Goal: Task Accomplishment & Management: Complete application form

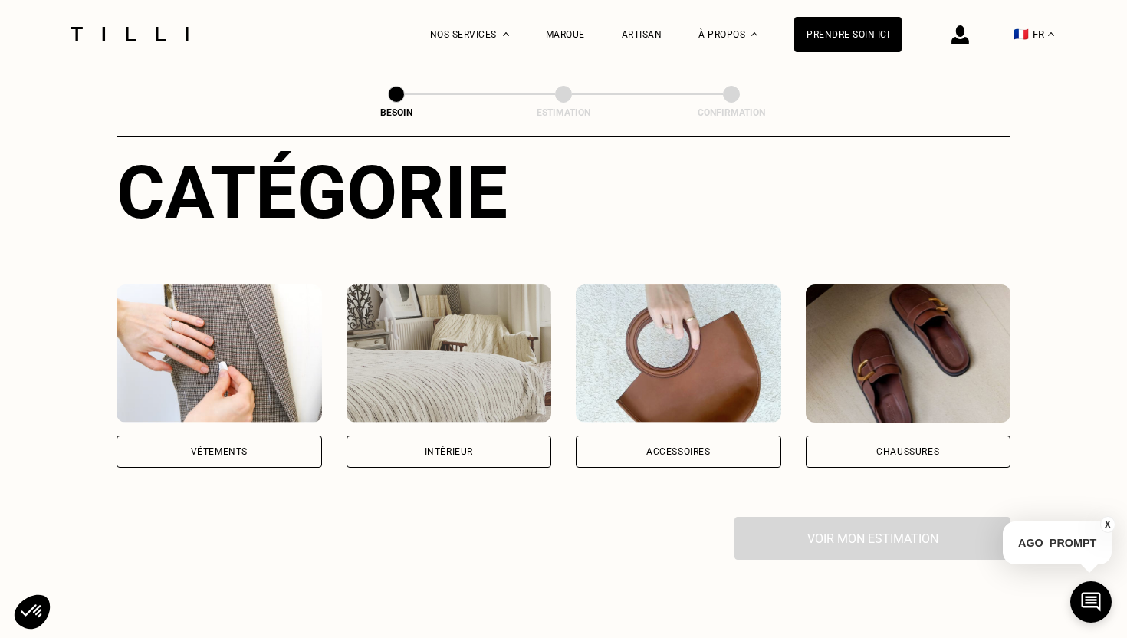
scroll to position [187, 0]
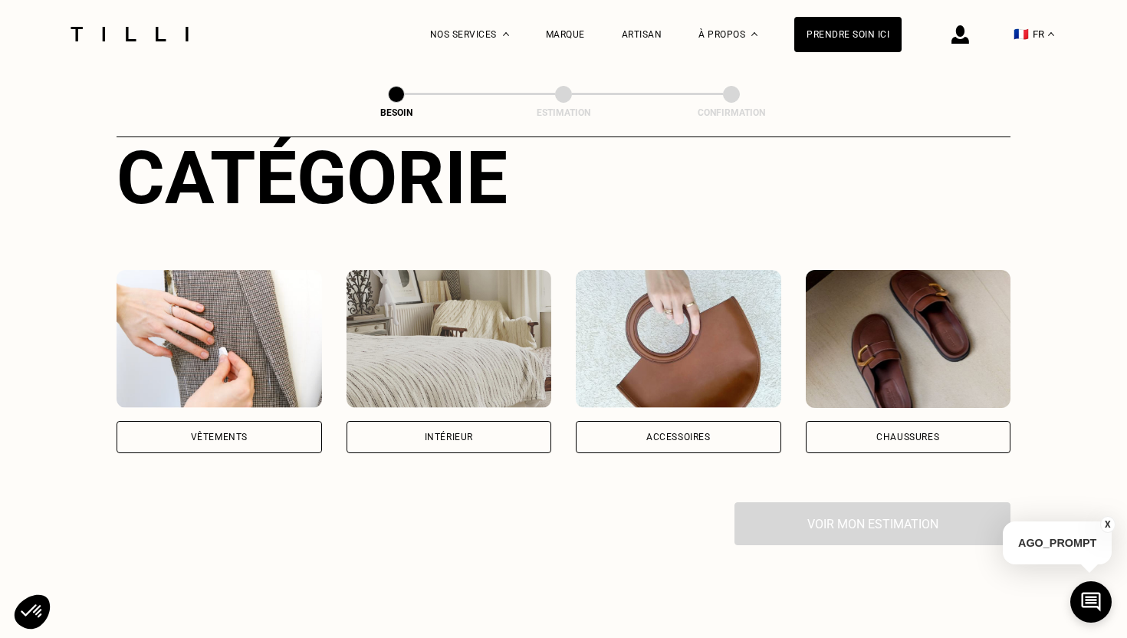
click at [239, 327] on img at bounding box center [219, 339] width 205 height 138
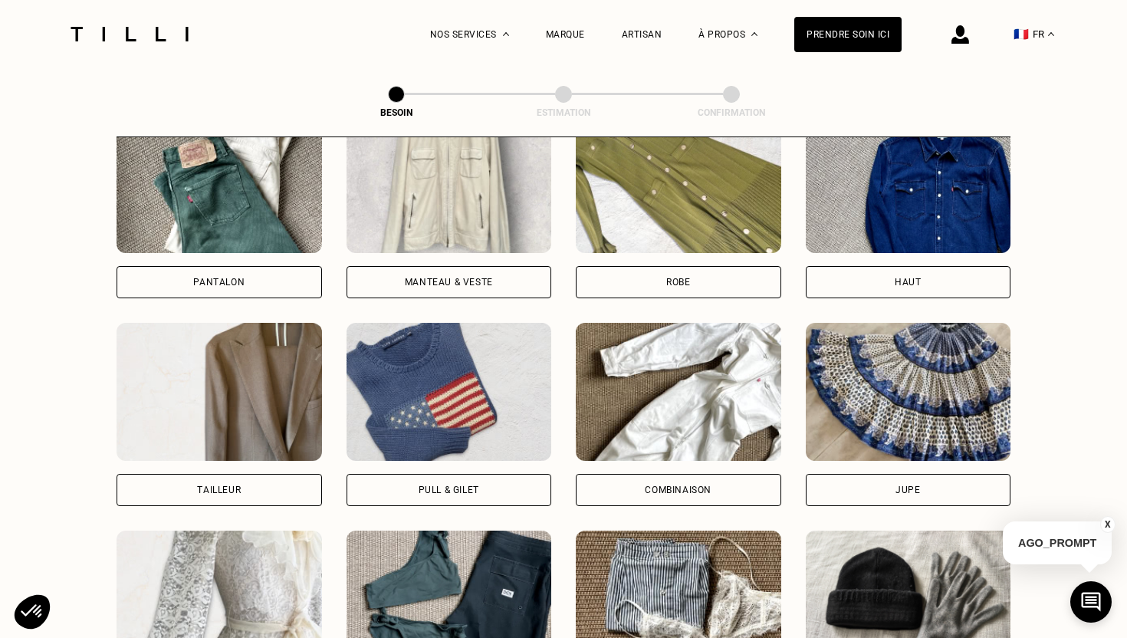
scroll to position [754, 0]
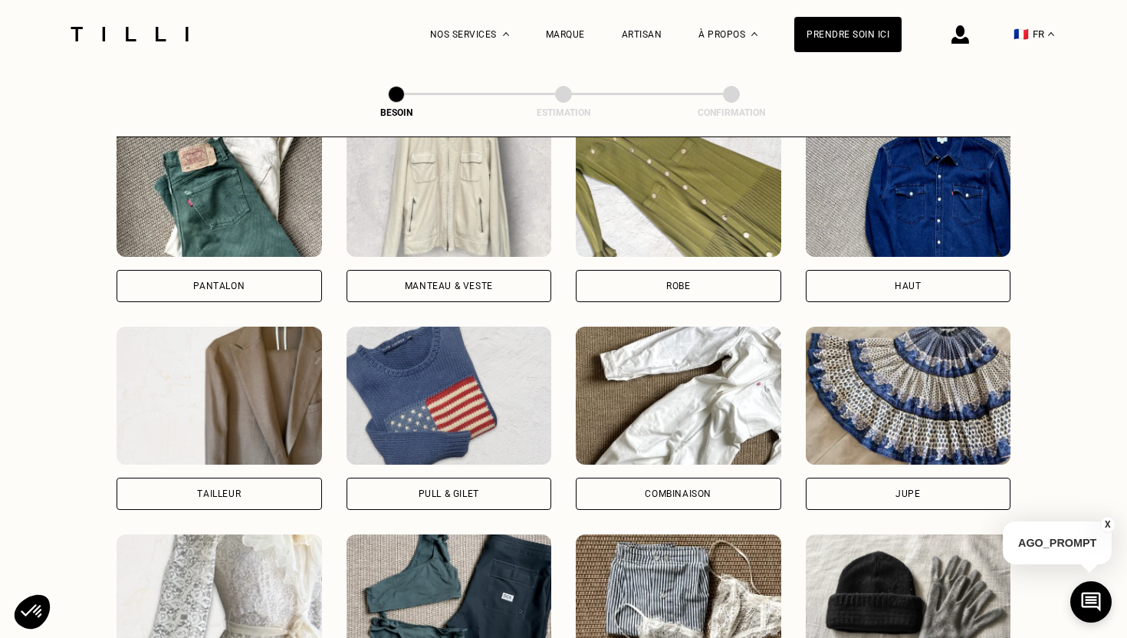
click at [389, 438] on img at bounding box center [448, 396] width 205 height 138
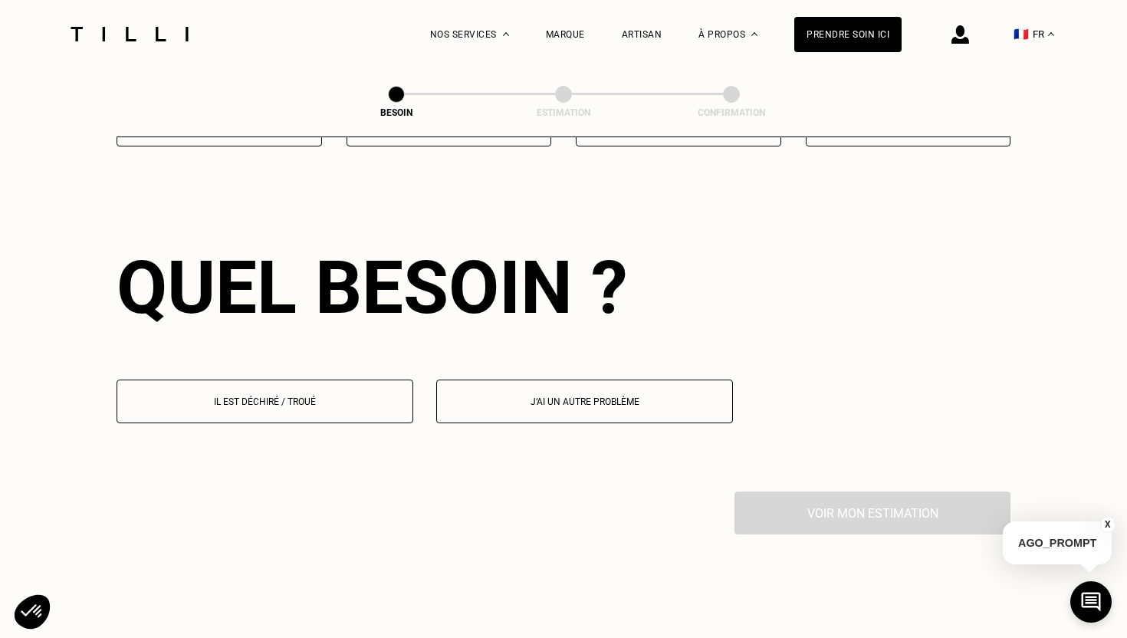
scroll to position [1331, 0]
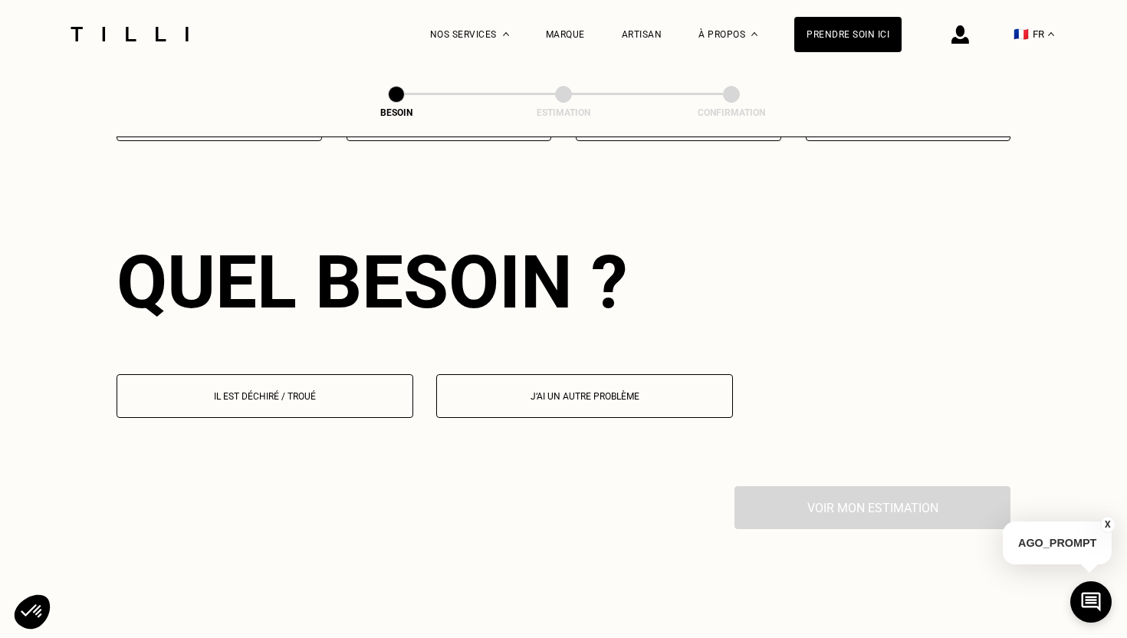
click at [300, 391] on p "Il est déchiré / troué" at bounding box center [265, 396] width 280 height 11
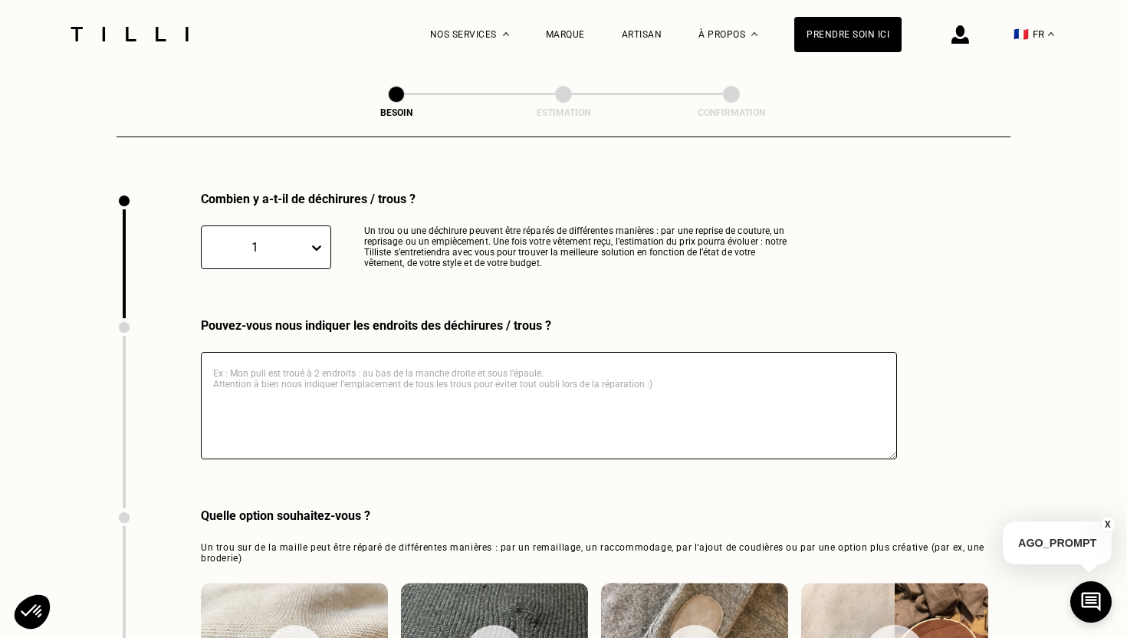
scroll to position [1627, 0]
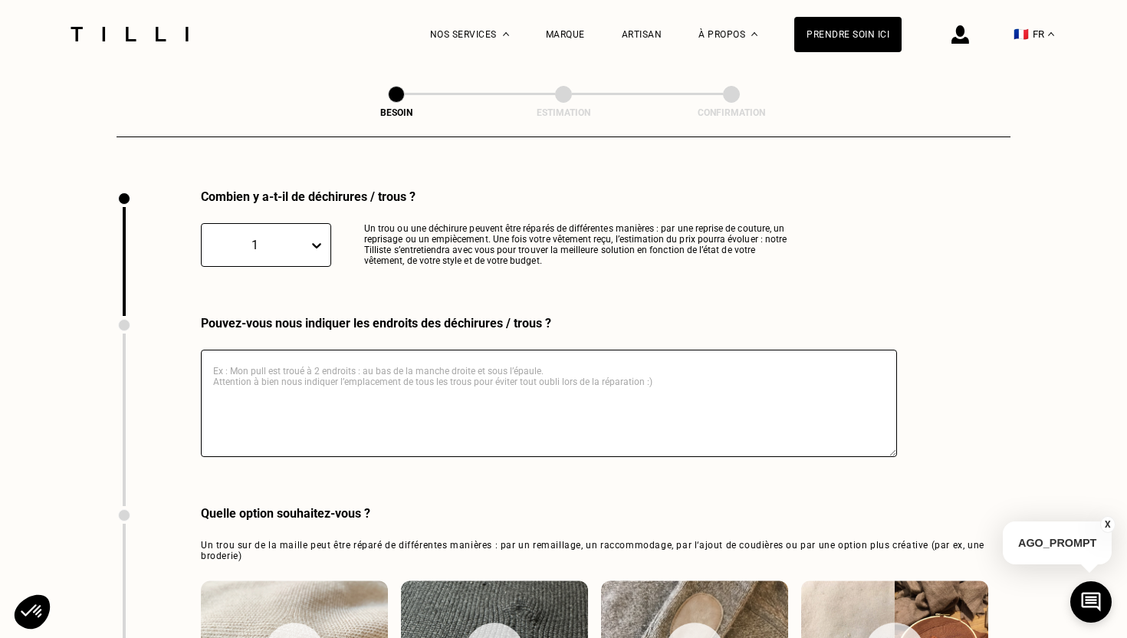
click at [294, 356] on textarea at bounding box center [549, 403] width 696 height 107
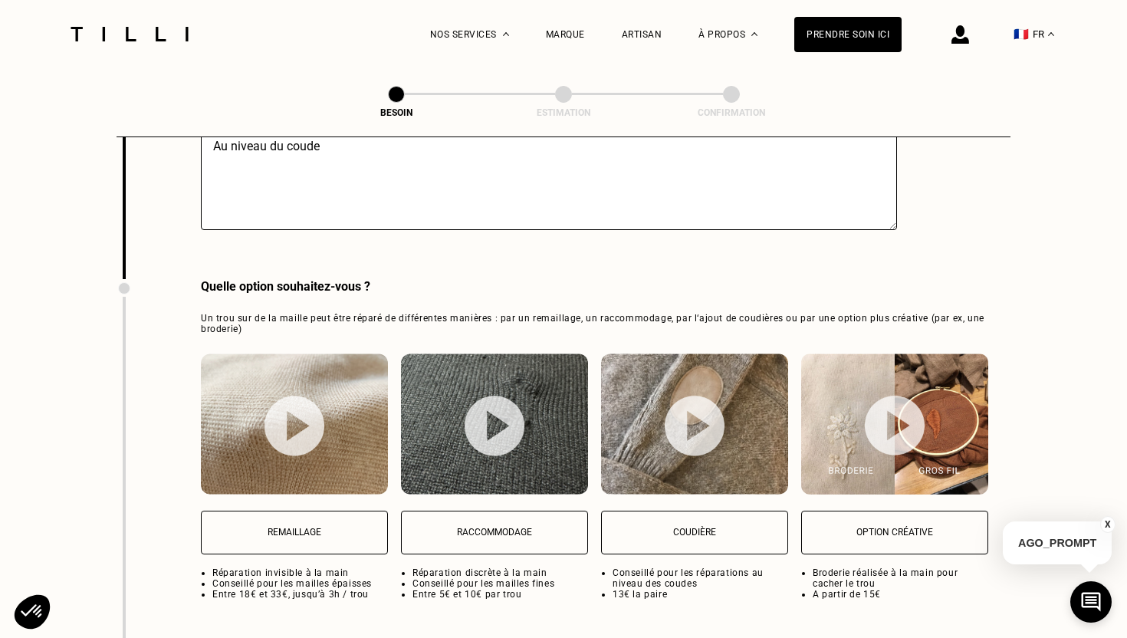
scroll to position [1856, 0]
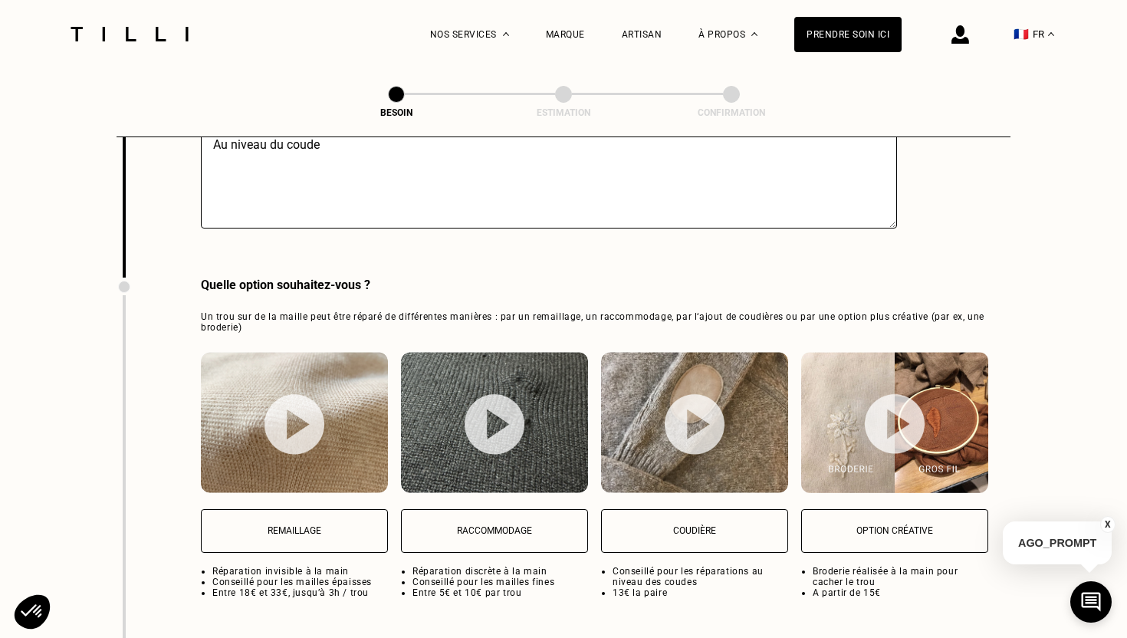
click at [307, 525] on p "Remaillage" at bounding box center [294, 530] width 170 height 11
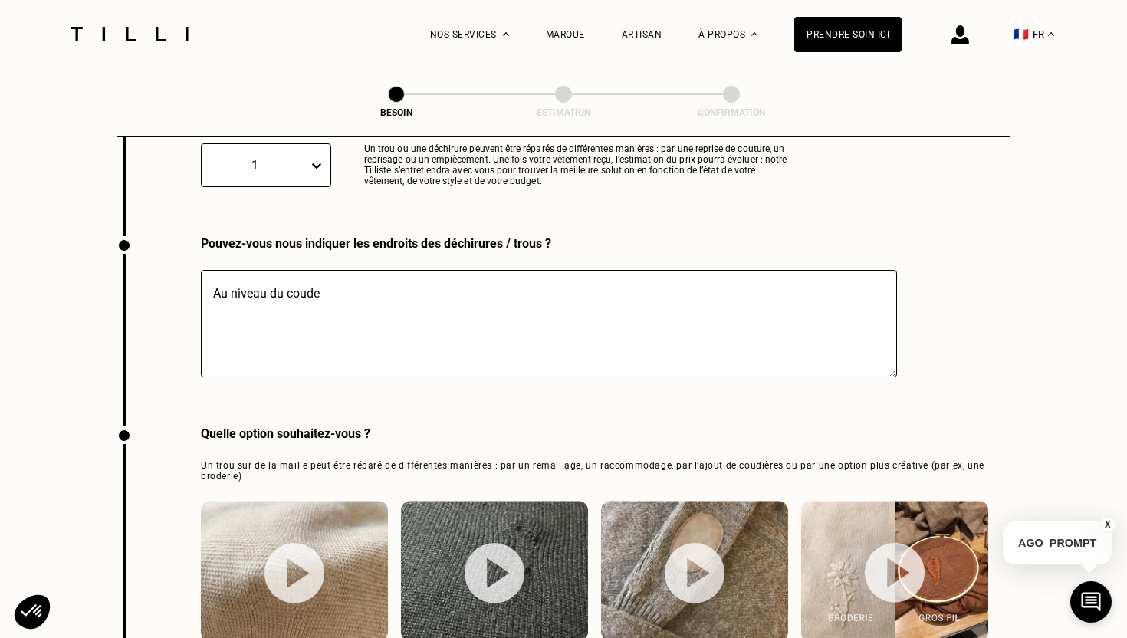
scroll to position [1524, 0]
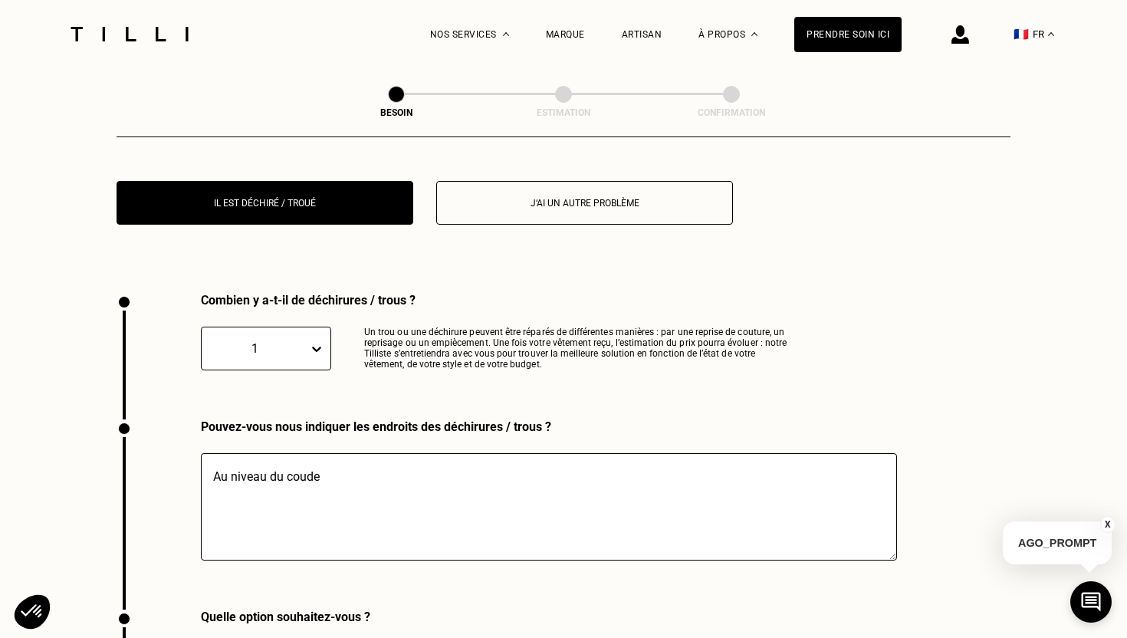
click at [315, 341] on icon at bounding box center [316, 348] width 15 height 15
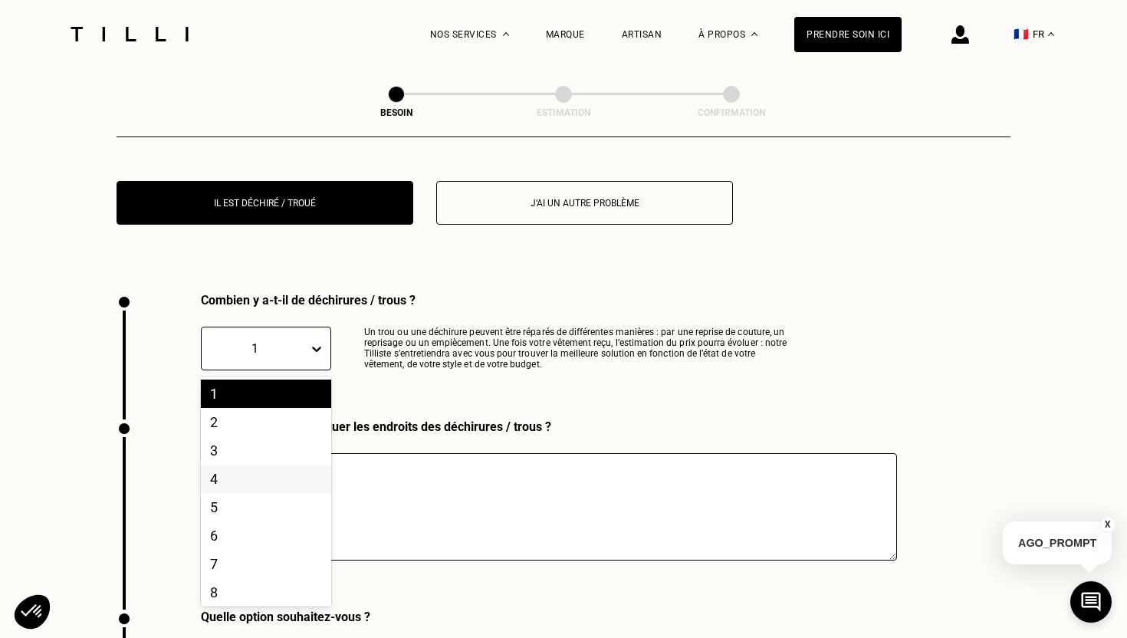
click at [266, 465] on div "4" at bounding box center [266, 479] width 130 height 28
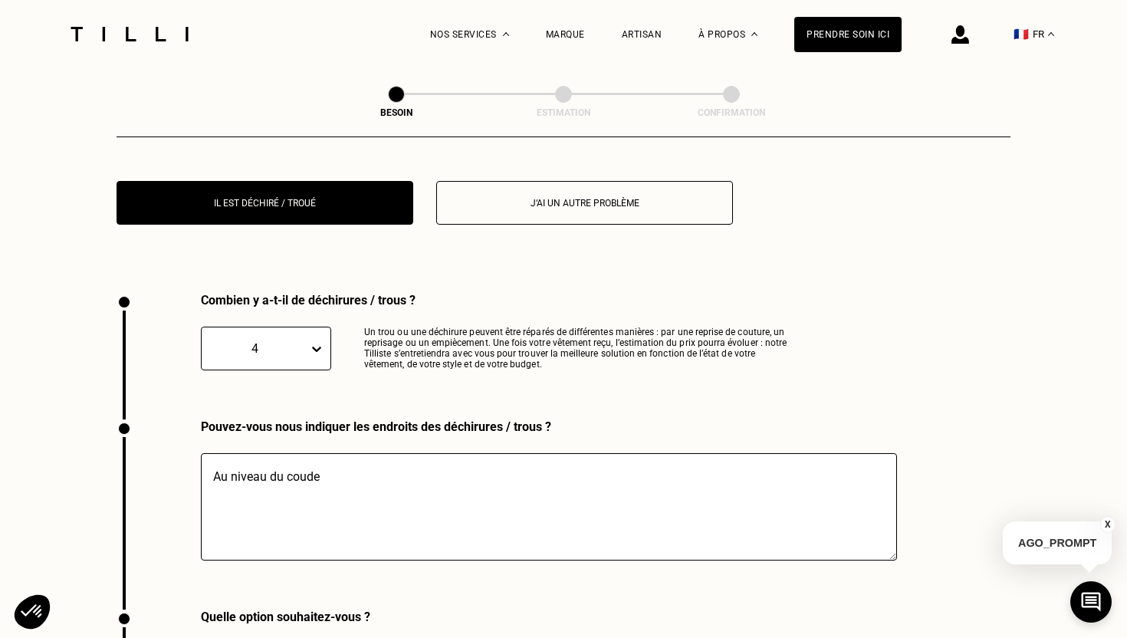
click at [372, 456] on textarea "Au niveau du coude" at bounding box center [549, 506] width 696 height 107
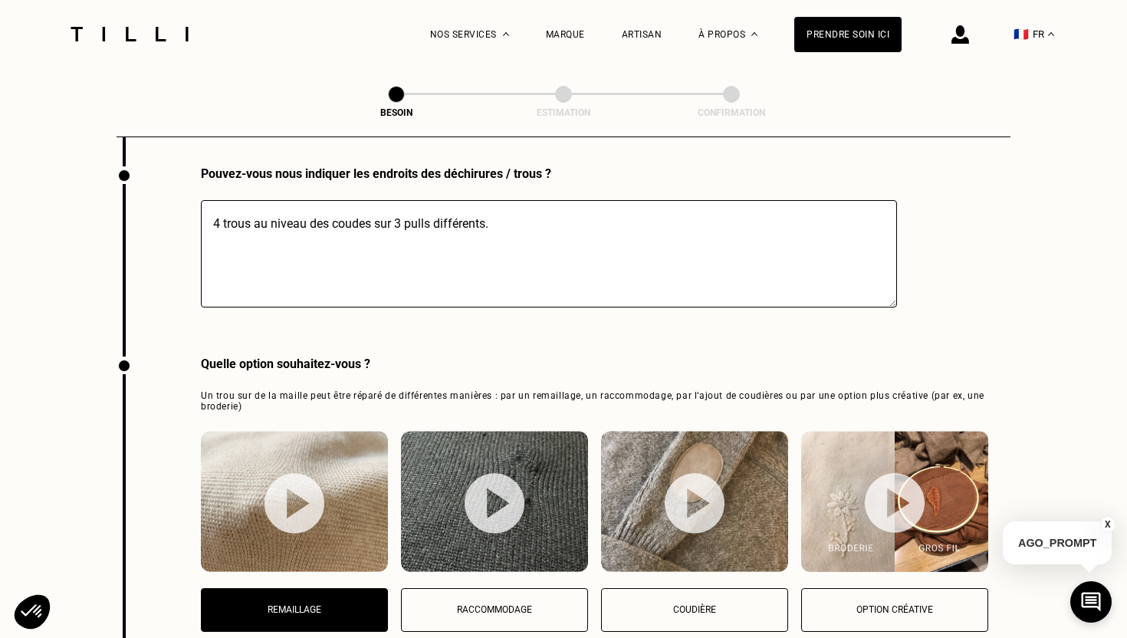
scroll to position [1828, 0]
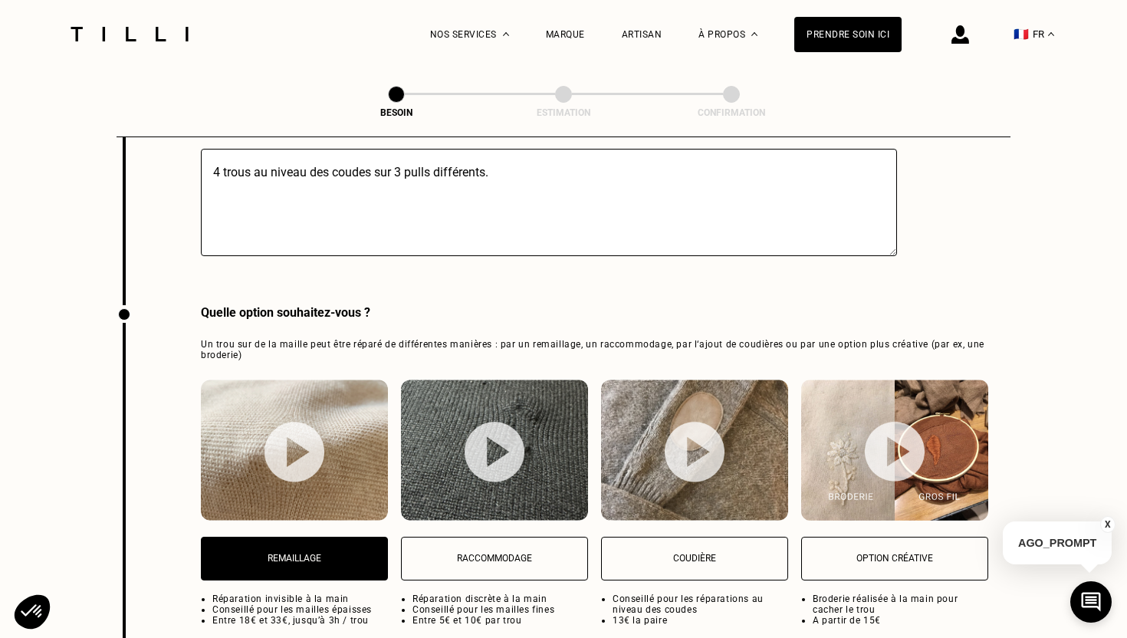
type textarea "4 trous au niveau des coudes sur 3 pulls différents."
click at [340, 546] on button "Remaillage" at bounding box center [294, 559] width 187 height 44
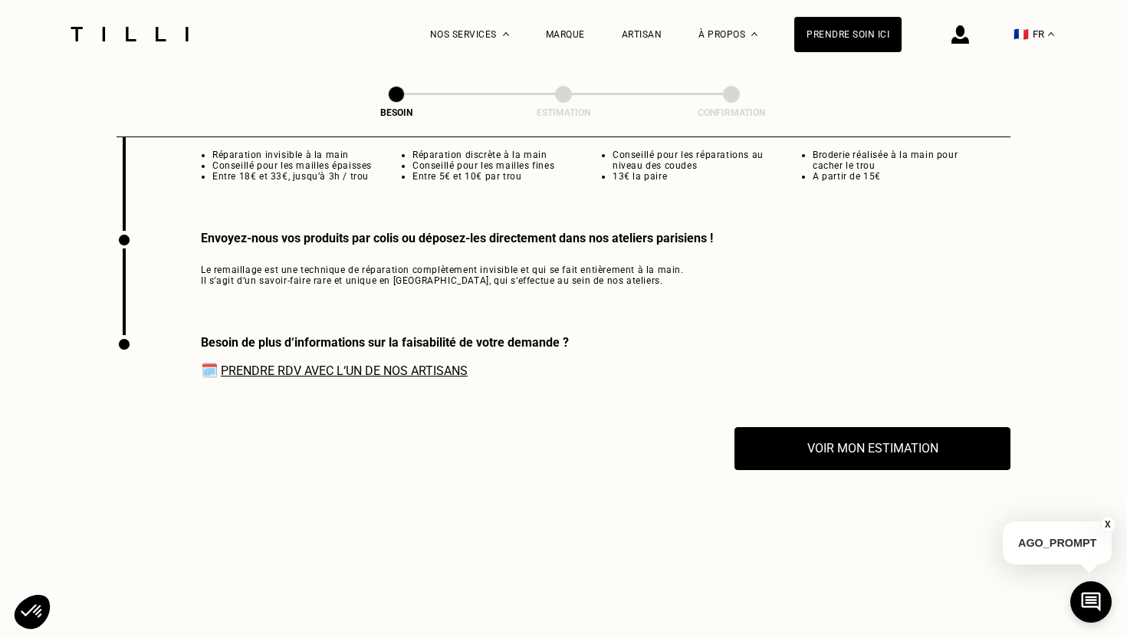
scroll to position [2274, 0]
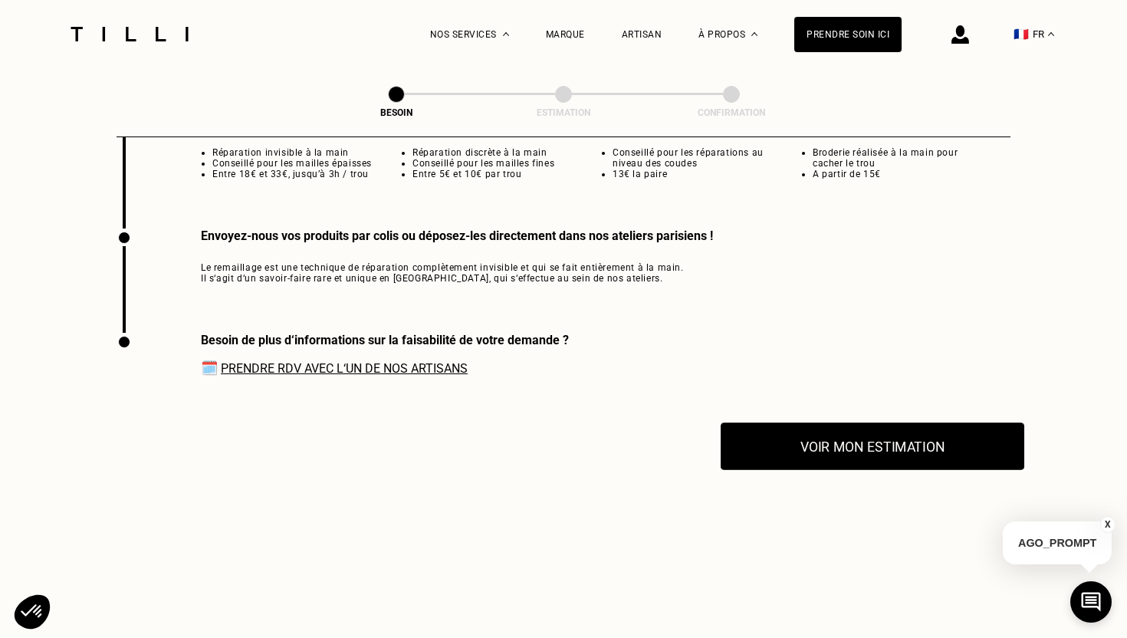
click at [838, 422] on button "Voir mon estimation" at bounding box center [873, 446] width 304 height 48
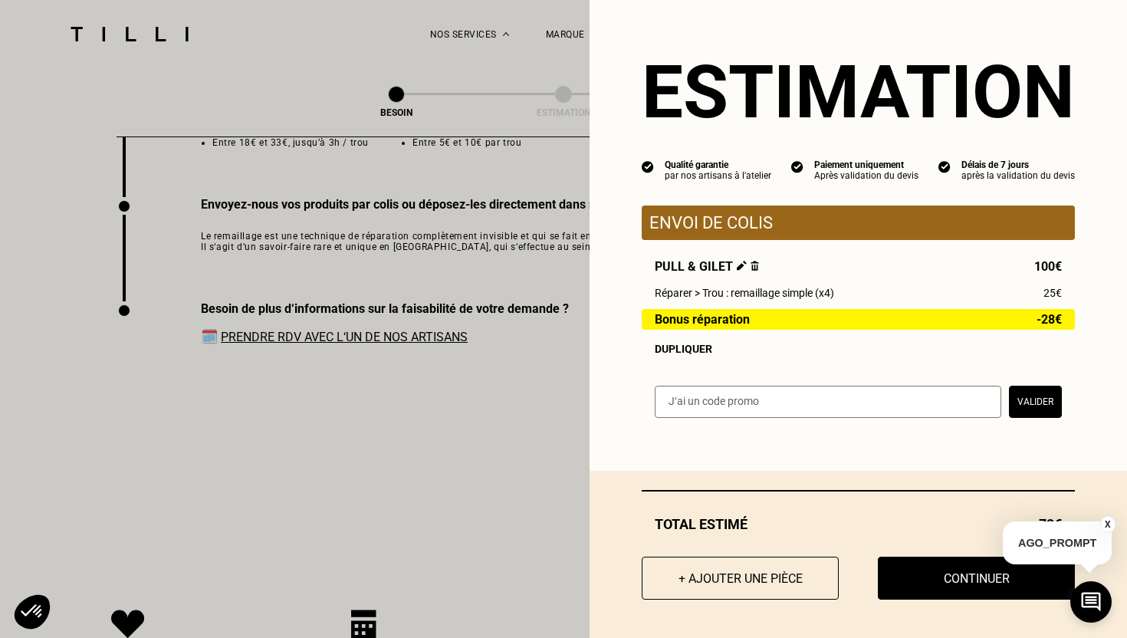
scroll to position [2306, 0]
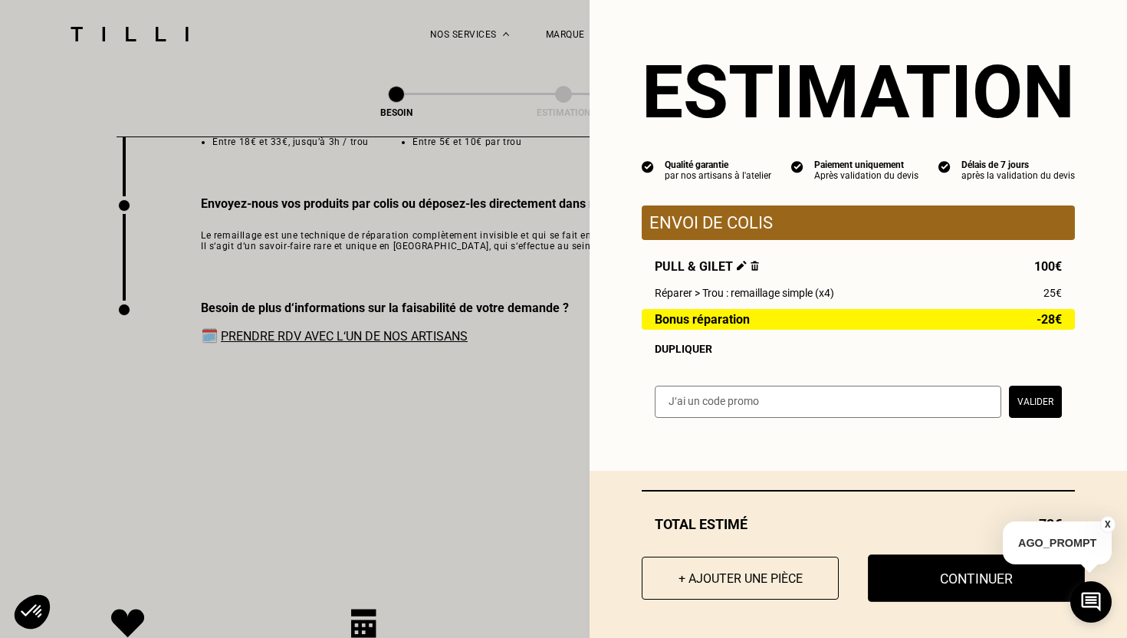
click at [940, 564] on button "Continuer" at bounding box center [976, 578] width 217 height 48
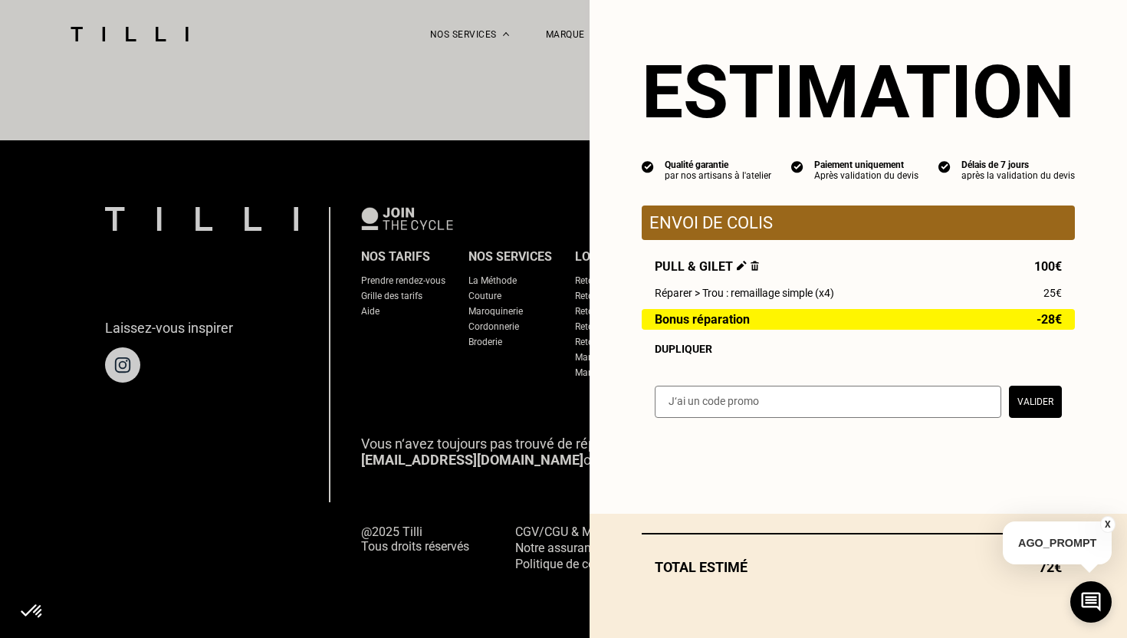
scroll to position [911, 0]
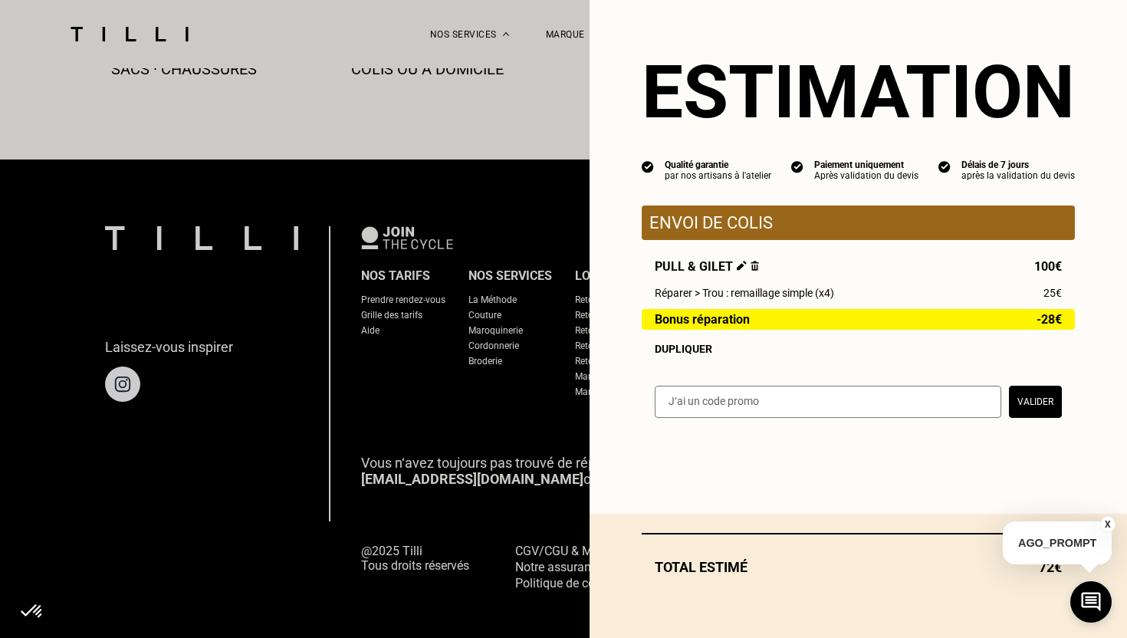
select select "FR"
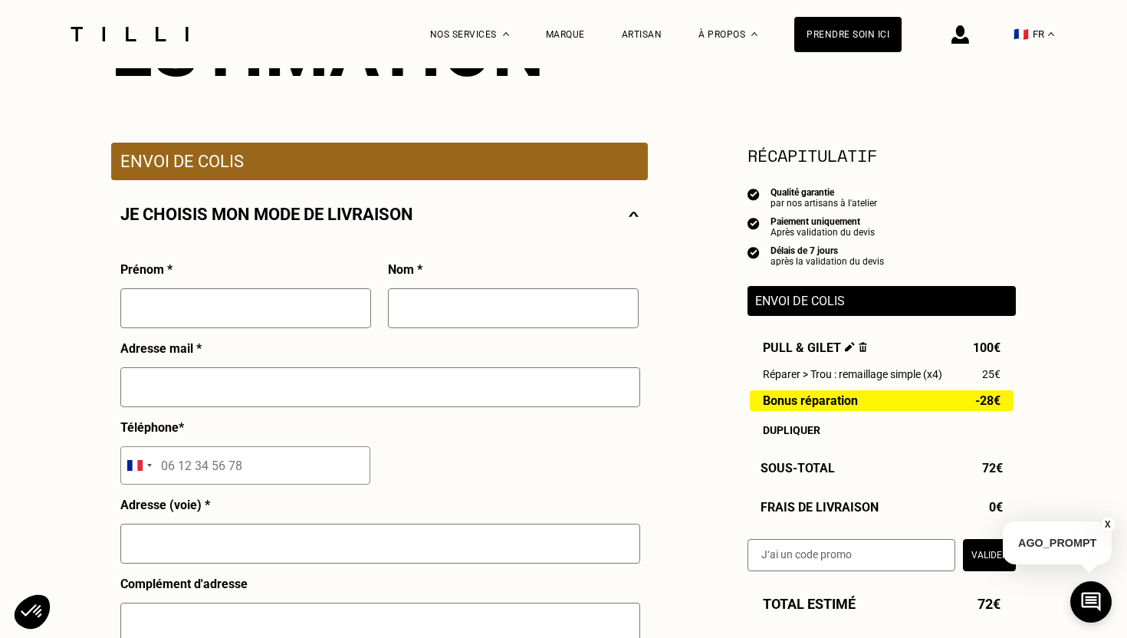
scroll to position [54, 0]
